Goal: Download file/media

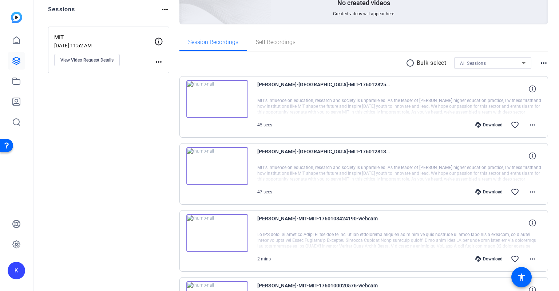
scroll to position [11, 0]
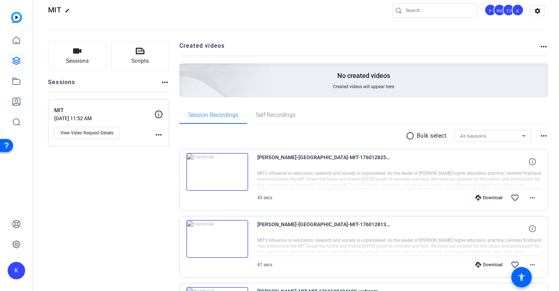
click at [539, 133] on mat-icon "more_horiz" at bounding box center [543, 135] width 9 height 9
click at [538, 133] on div at bounding box center [279, 145] width 559 height 291
click at [406, 135] on mat-icon "radio_button_unchecked" at bounding box center [411, 135] width 11 height 9
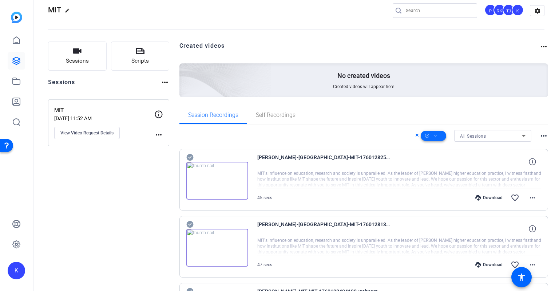
click at [429, 134] on span at bounding box center [433, 135] width 25 height 17
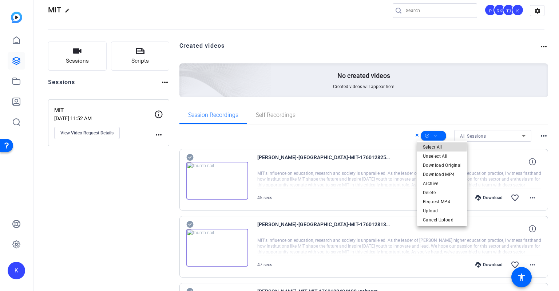
click at [429, 146] on span "Select All" at bounding box center [442, 147] width 39 height 9
click at [439, 172] on span "Download MP4" at bounding box center [442, 174] width 39 height 9
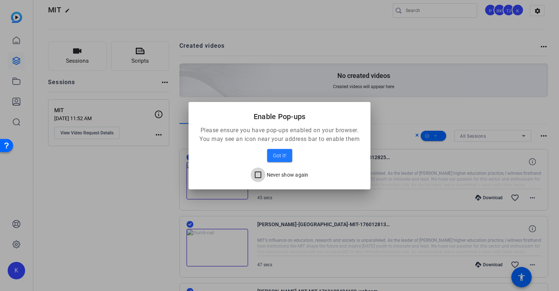
click at [259, 174] on input "Never show again" at bounding box center [258, 174] width 15 height 15
checkbox input "true"
click at [279, 157] on span "Got it!" at bounding box center [279, 155] width 13 height 9
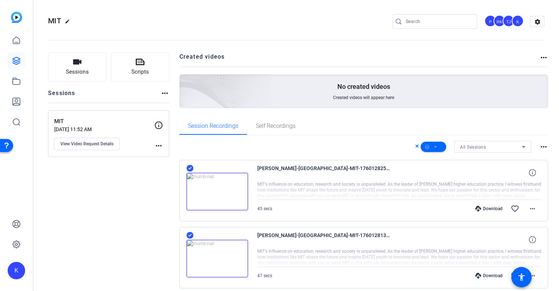
scroll to position [0, 0]
click at [269, 126] on span "Self Recordings" at bounding box center [276, 126] width 40 height 6
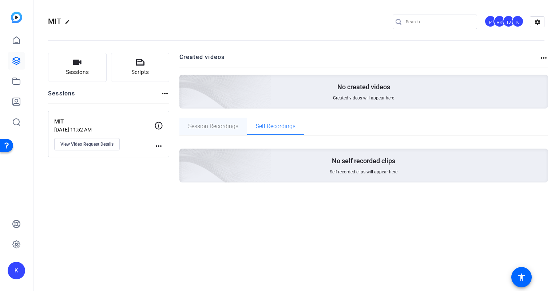
click at [228, 131] on span "Session Recordings" at bounding box center [213, 126] width 50 height 17
